Goal: Book appointment/travel/reservation

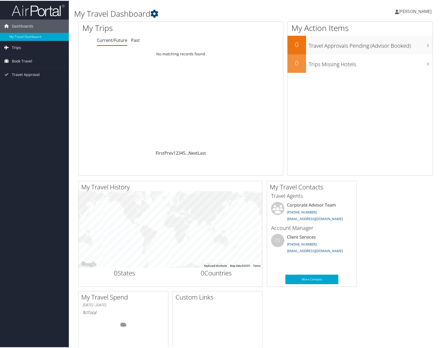
click at [16, 46] on span "Trips" at bounding box center [16, 46] width 9 height 13
click at [37, 56] on link "Current/Future Trips" at bounding box center [34, 57] width 69 height 8
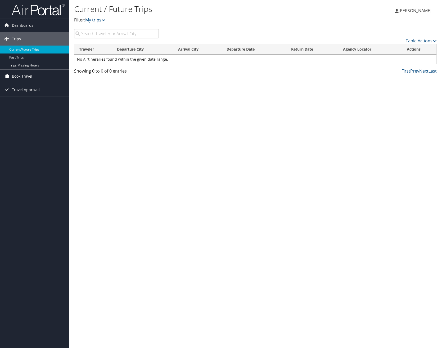
click at [24, 78] on span "Book Travel" at bounding box center [22, 76] width 20 height 13
click at [51, 93] on link "Book/Manage Online Trips" at bounding box center [34, 95] width 69 height 8
